Goal: Task Accomplishment & Management: Complete application form

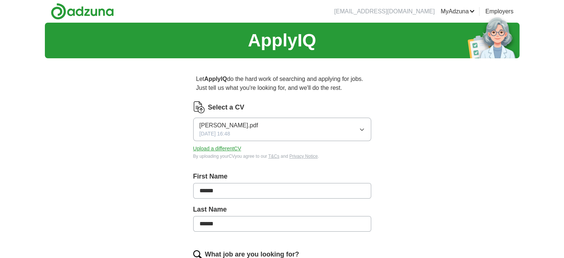
click at [362, 130] on icon "button" at bounding box center [361, 130] width 3 height 2
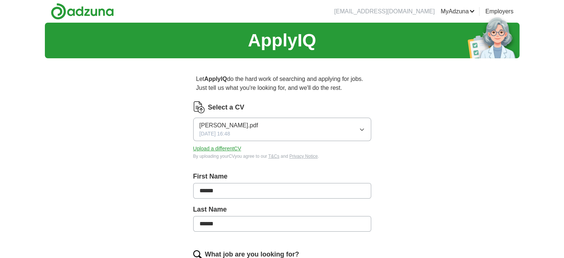
click at [221, 147] on button "Upload a different CV" at bounding box center [217, 149] width 48 height 8
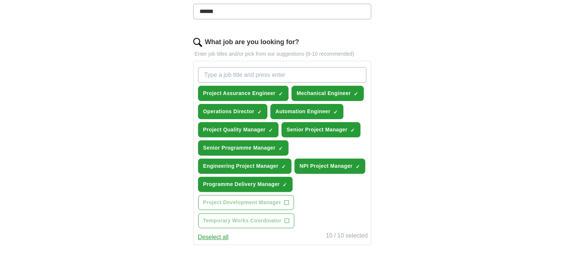
scroll to position [232, 0]
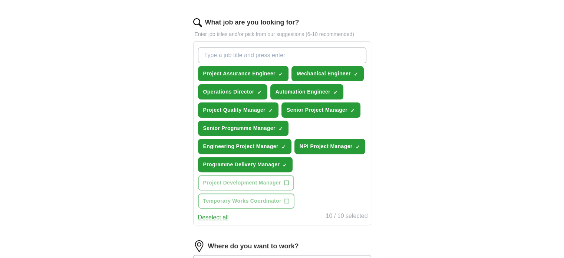
click at [215, 53] on input "What job are you looking for?" at bounding box center [282, 55] width 168 height 16
type input "Temporary Works Co-Ordinator"
click at [421, 144] on div "ApplyIQ Let ApplyIQ do the hard work of searching and applying for jobs. Just t…" at bounding box center [282, 99] width 475 height 616
click at [299, 52] on input "Temporary Works Co-Ordinator" at bounding box center [282, 55] width 168 height 16
click at [0, 0] on span "×" at bounding box center [0, 0] width 0 height 0
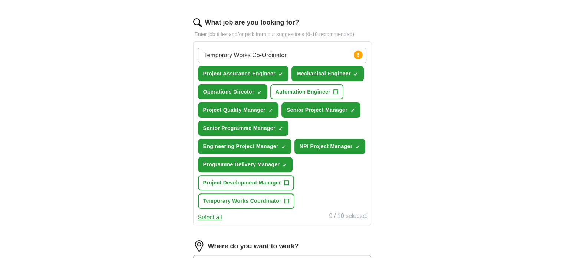
click at [370, 98] on div "Temporary Works Co-Ordinator Press return to add title Project Assurance Engine…" at bounding box center [282, 133] width 178 height 184
click at [346, 184] on div "Temporary Works Co-Ordinator Press return to add title Project Assurance Engine…" at bounding box center [282, 128] width 171 height 167
click at [300, 58] on input "Temporary Works Co-Ordinator" at bounding box center [282, 55] width 168 height 16
drag, startPoint x: 300, startPoint y: 58, endPoint x: 281, endPoint y: 73, distance: 24.1
click at [281, 73] on div "Temporary Works Co-Ordinator Press return to add title Project Assurance Engine…" at bounding box center [282, 128] width 171 height 167
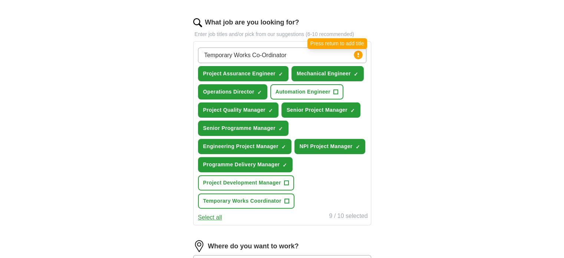
click at [359, 55] on icon at bounding box center [358, 55] width 1 height 4
click at [331, 56] on input "Temporary Works Co-Ordinator" at bounding box center [282, 55] width 168 height 16
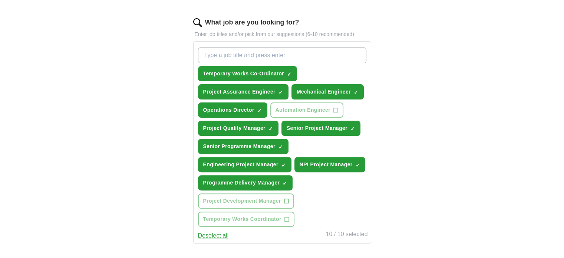
click at [243, 54] on input "What job are you looking for?" at bounding box center [282, 55] width 168 height 16
click at [0, 0] on span "×" at bounding box center [0, 0] width 0 height 0
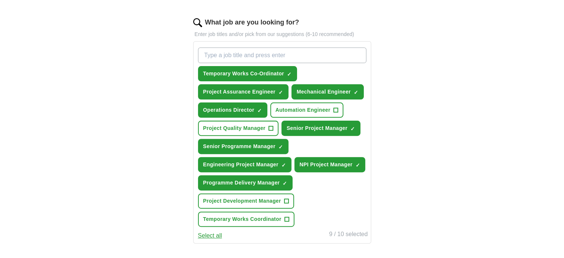
click at [218, 49] on input "What job are you looking for?" at bounding box center [282, 55] width 168 height 16
type input "P6 Assistant Planner"
click at [279, 51] on input "P6 Assistant Planner" at bounding box center [282, 55] width 168 height 16
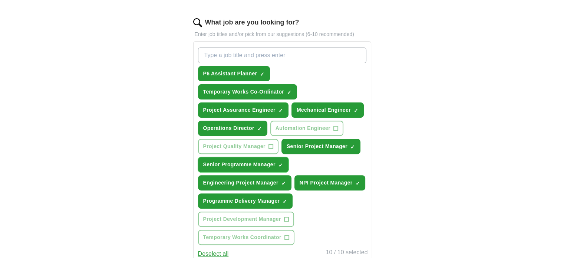
click at [0, 0] on span "×" at bounding box center [0, 0] width 0 height 0
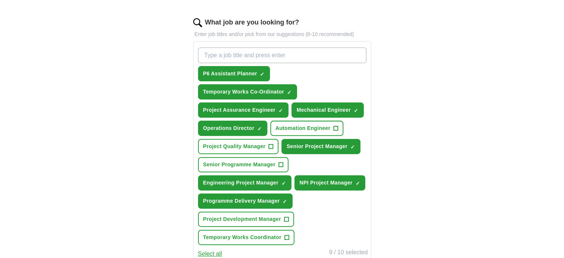
click at [216, 58] on input "What job are you looking for?" at bounding box center [282, 55] width 168 height 16
type input "Program Manager"
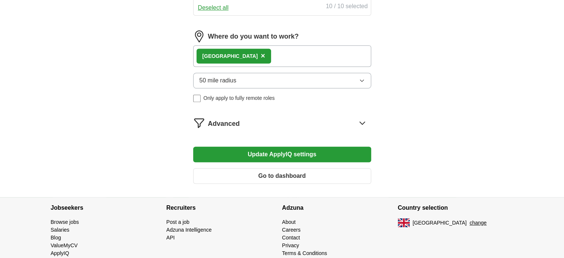
scroll to position [479, 0]
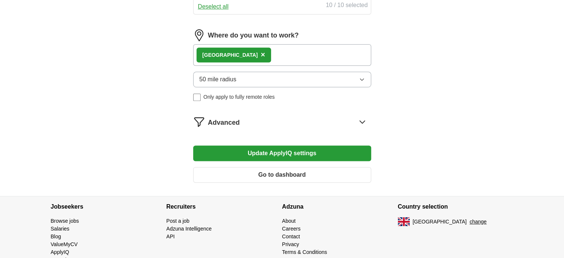
click at [363, 121] on icon at bounding box center [362, 122] width 5 height 3
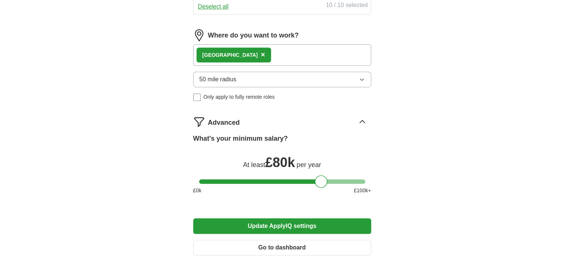
click at [290, 221] on button "Update ApplyIQ settings" at bounding box center [282, 226] width 178 height 16
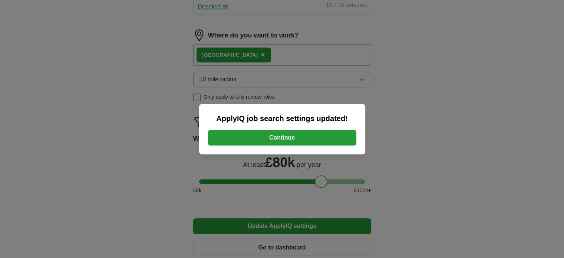
click at [286, 134] on button "Continue" at bounding box center [282, 138] width 148 height 16
